Goal: Task Accomplishment & Management: Use online tool/utility

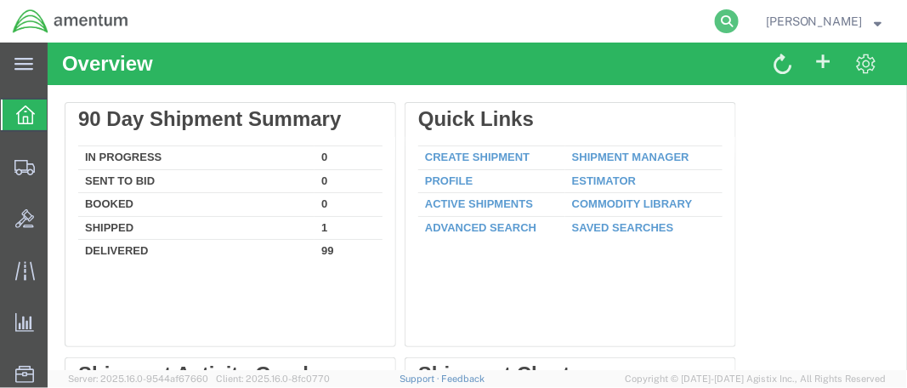
click at [739, 19] on icon at bounding box center [727, 21] width 24 height 24
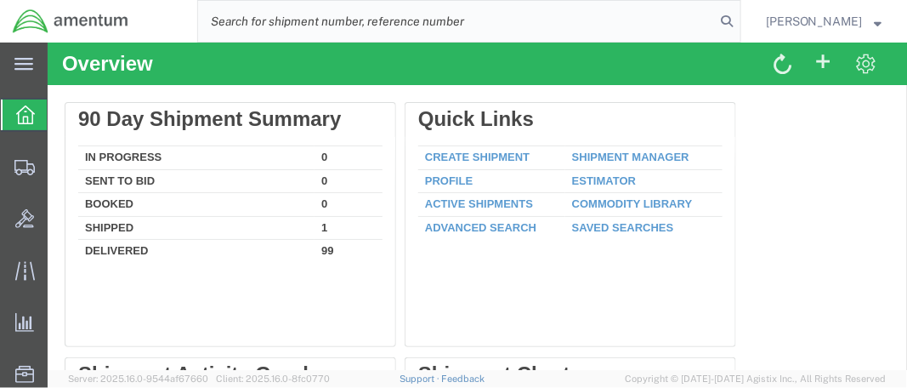
click at [273, 22] on input "search" at bounding box center [456, 21] width 517 height 41
paste input "DCO-25224-166742"
type input "DCO-25224-166742"
click at [737, 22] on icon at bounding box center [727, 21] width 24 height 24
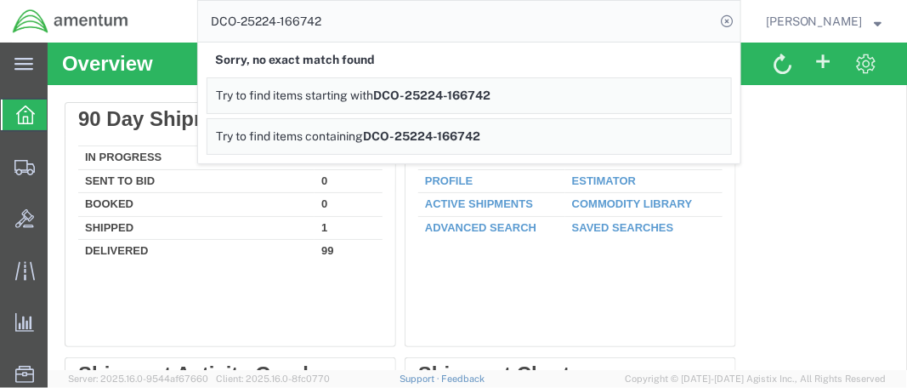
click at [659, 25] on input "DCO-25224-166742" at bounding box center [456, 21] width 517 height 41
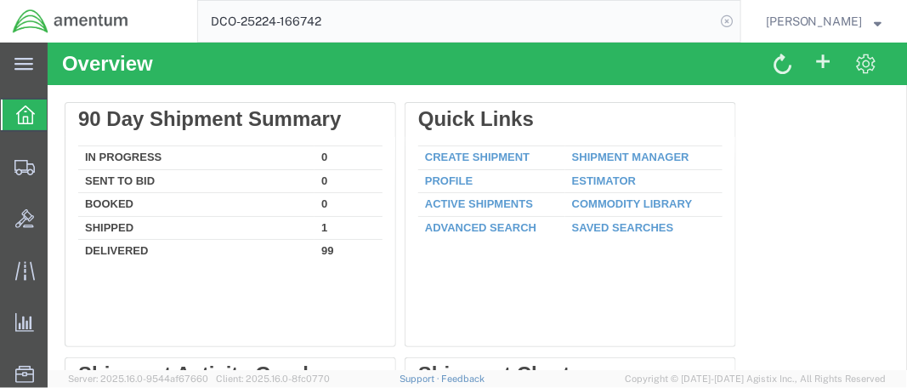
click at [739, 24] on icon at bounding box center [727, 21] width 24 height 24
click at [739, 15] on icon at bounding box center [727, 21] width 24 height 24
click at [269, 22] on input "search" at bounding box center [456, 21] width 517 height 41
paste input "DCO-25224-166742"
type input "DCO-25224-166742"
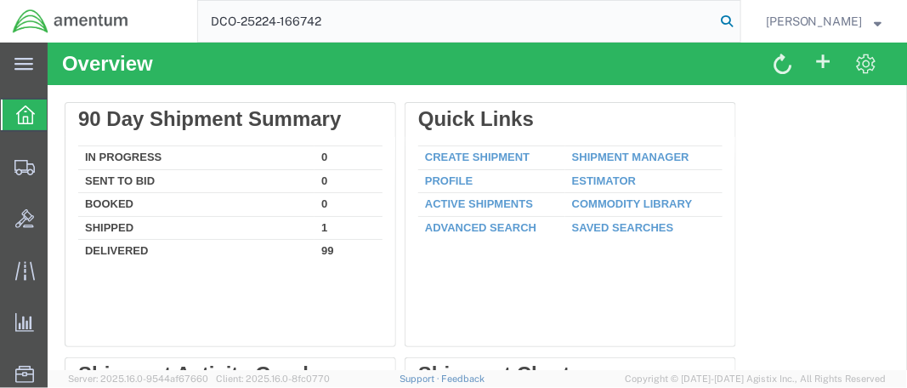
click at [739, 20] on icon at bounding box center [727, 21] width 24 height 24
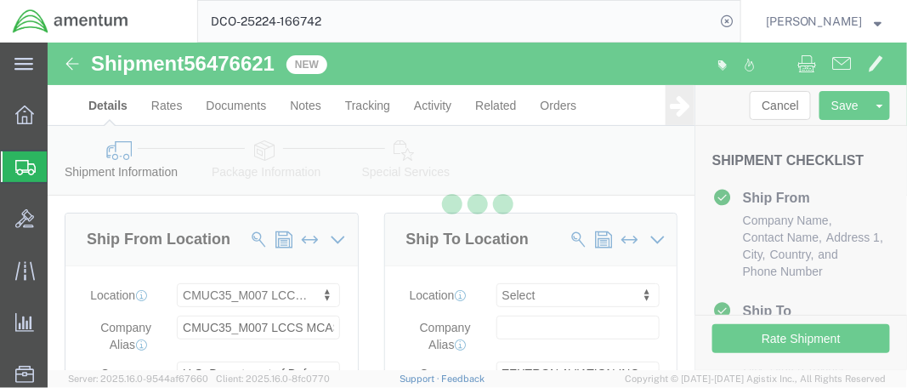
select select "42654"
select select
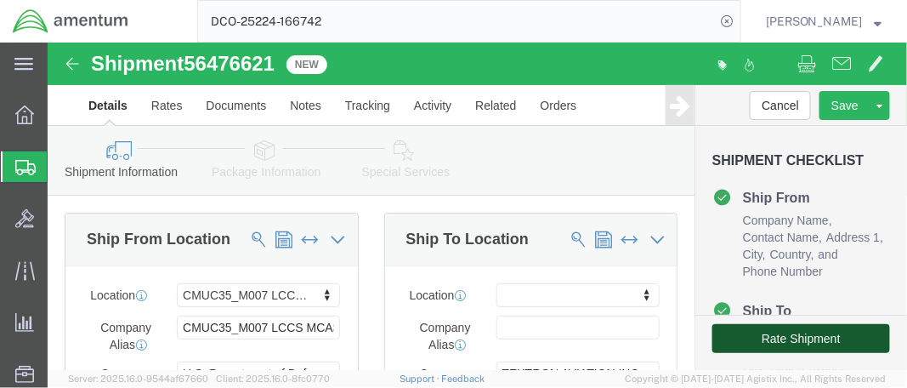
click button "Rate Shipment"
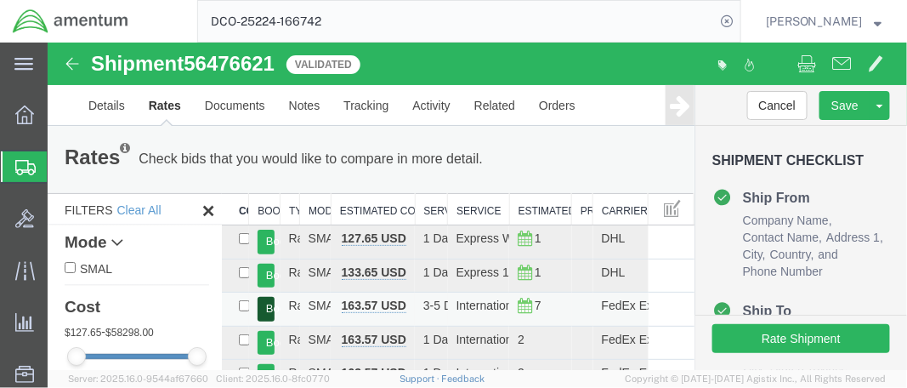
click at [266, 309] on button "Book" at bounding box center [265, 308] width 17 height 25
